Goal: Transaction & Acquisition: Purchase product/service

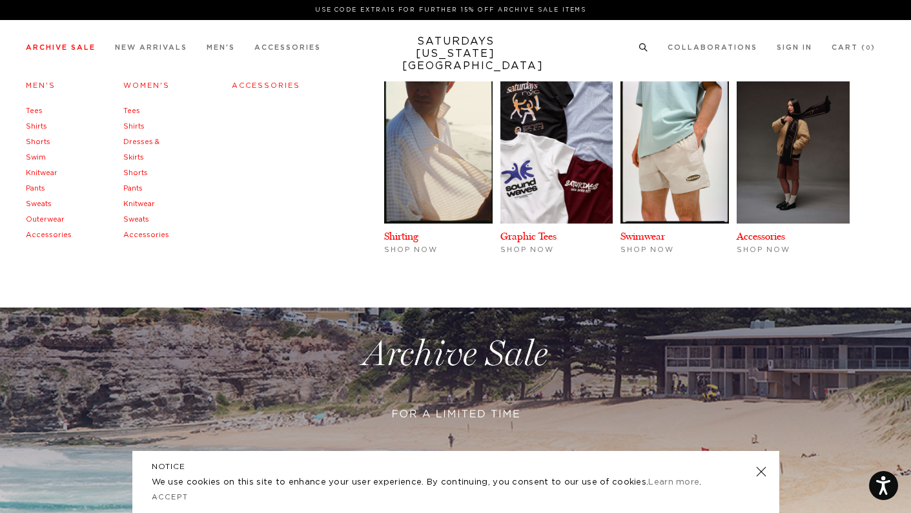
click at [41, 187] on link "Pants" at bounding box center [35, 188] width 19 height 7
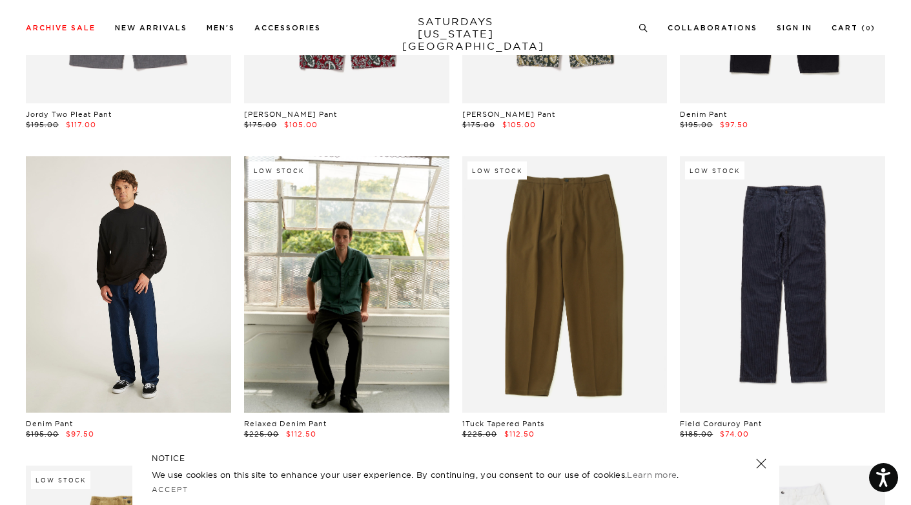
scroll to position [691, 0]
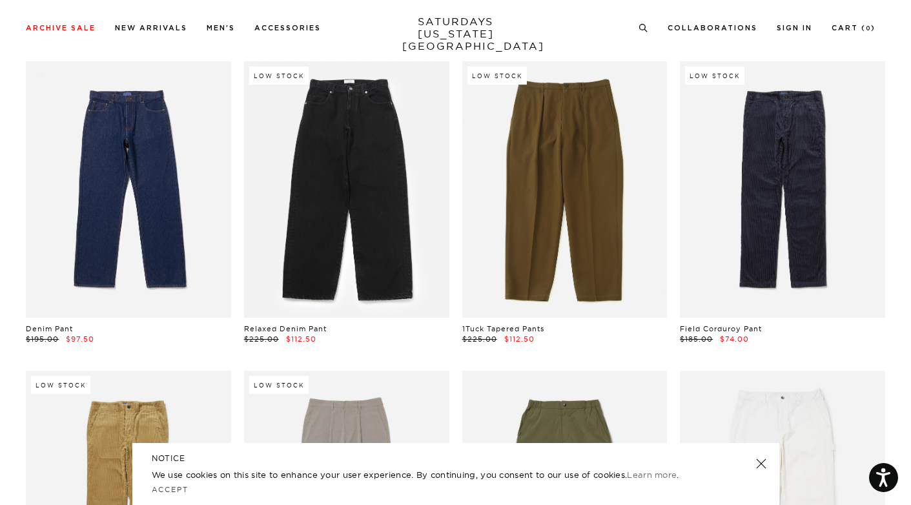
click at [318, 253] on link at bounding box center [346, 189] width 205 height 256
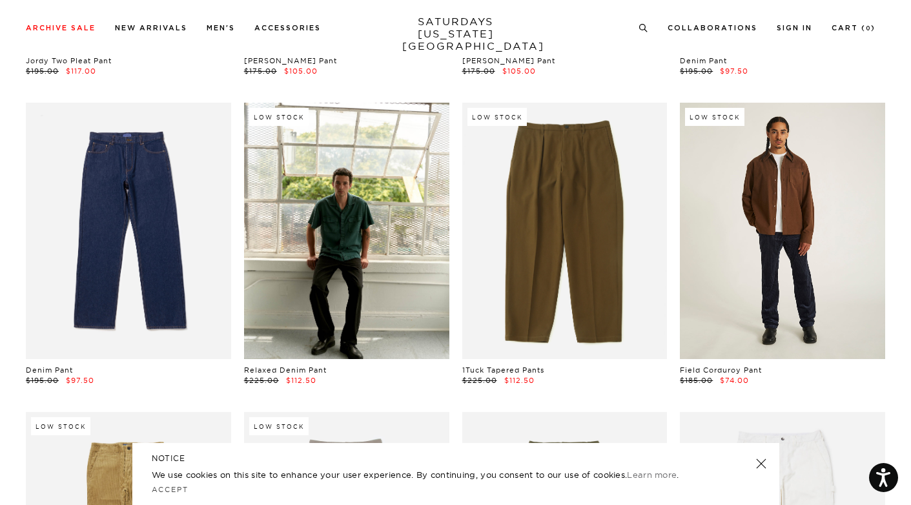
scroll to position [470, 0]
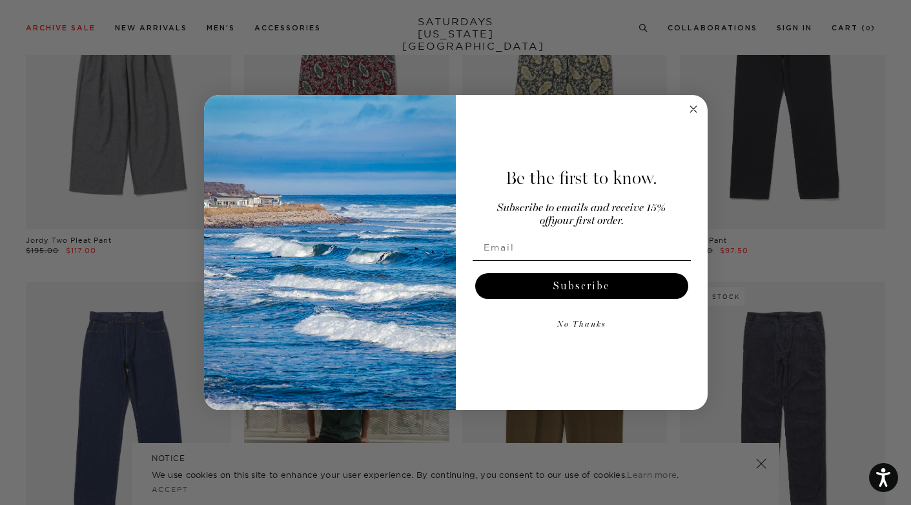
click at [691, 106] on circle "Close dialog" at bounding box center [693, 109] width 15 height 15
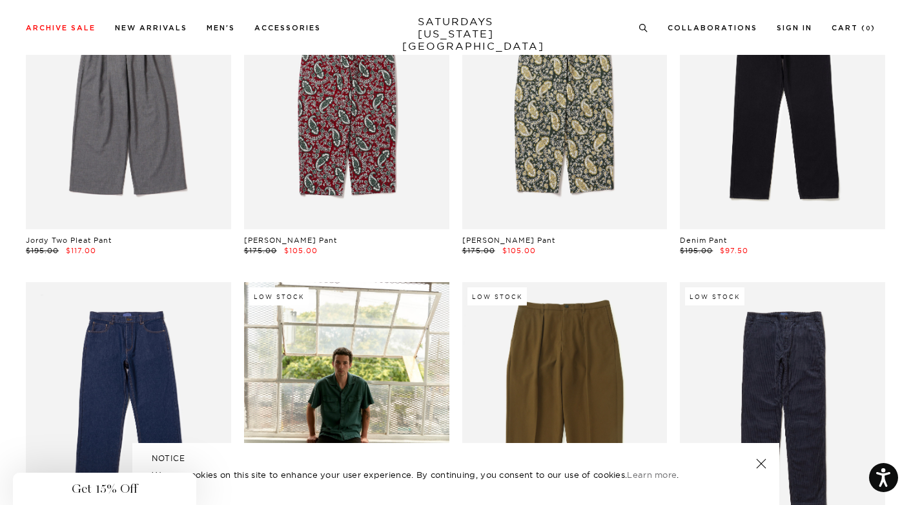
click at [792, 134] on div "Close dialog Be the first to know. Subscribe to emails and receive 15% off your…" at bounding box center [455, 252] width 911 height 505
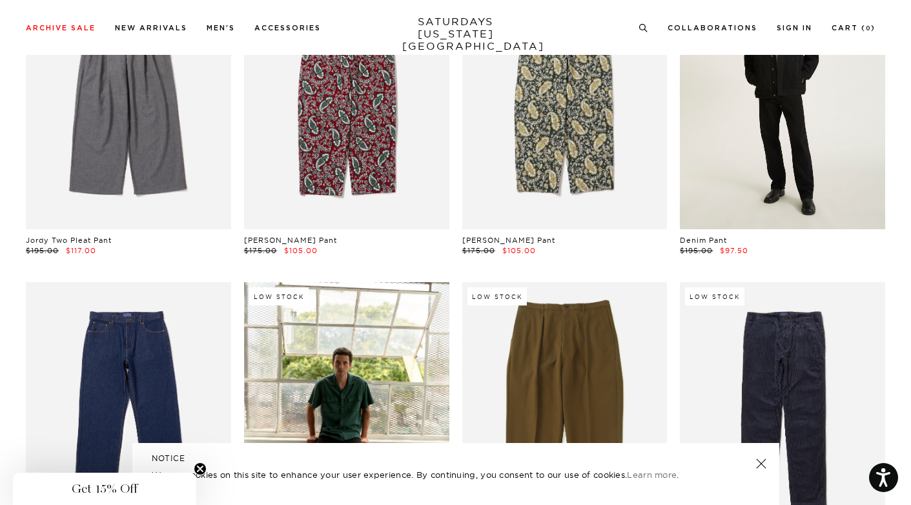
click at [787, 139] on link at bounding box center [782, 100] width 205 height 256
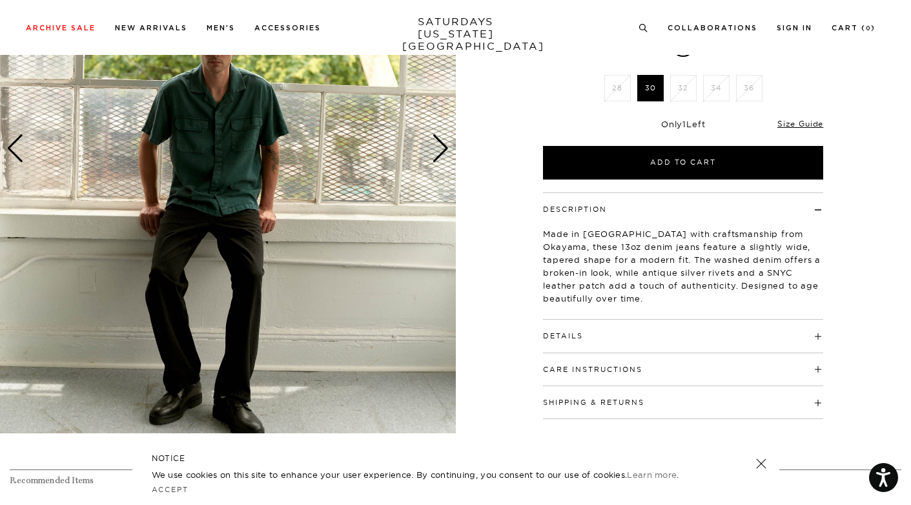
scroll to position [205, 0]
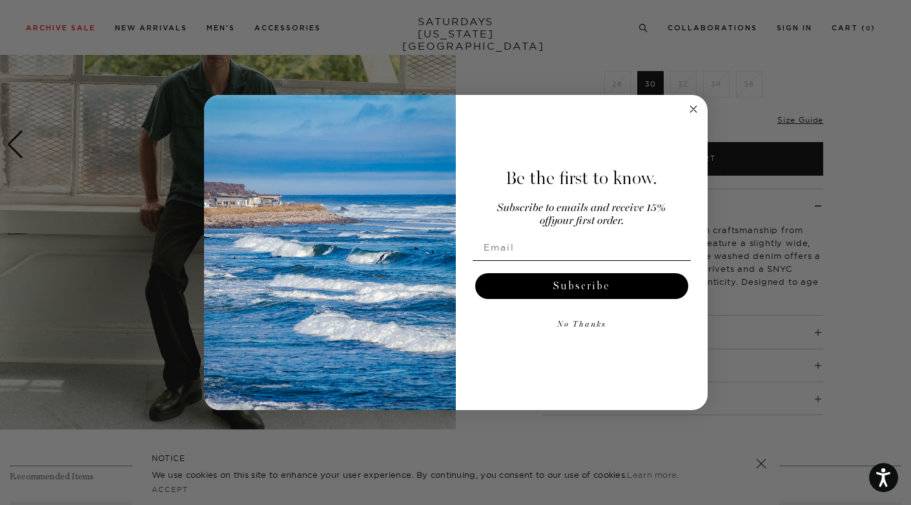
click at [689, 111] on circle "Close dialog" at bounding box center [693, 109] width 15 height 15
